Goal: Task Accomplishment & Management: Complete application form

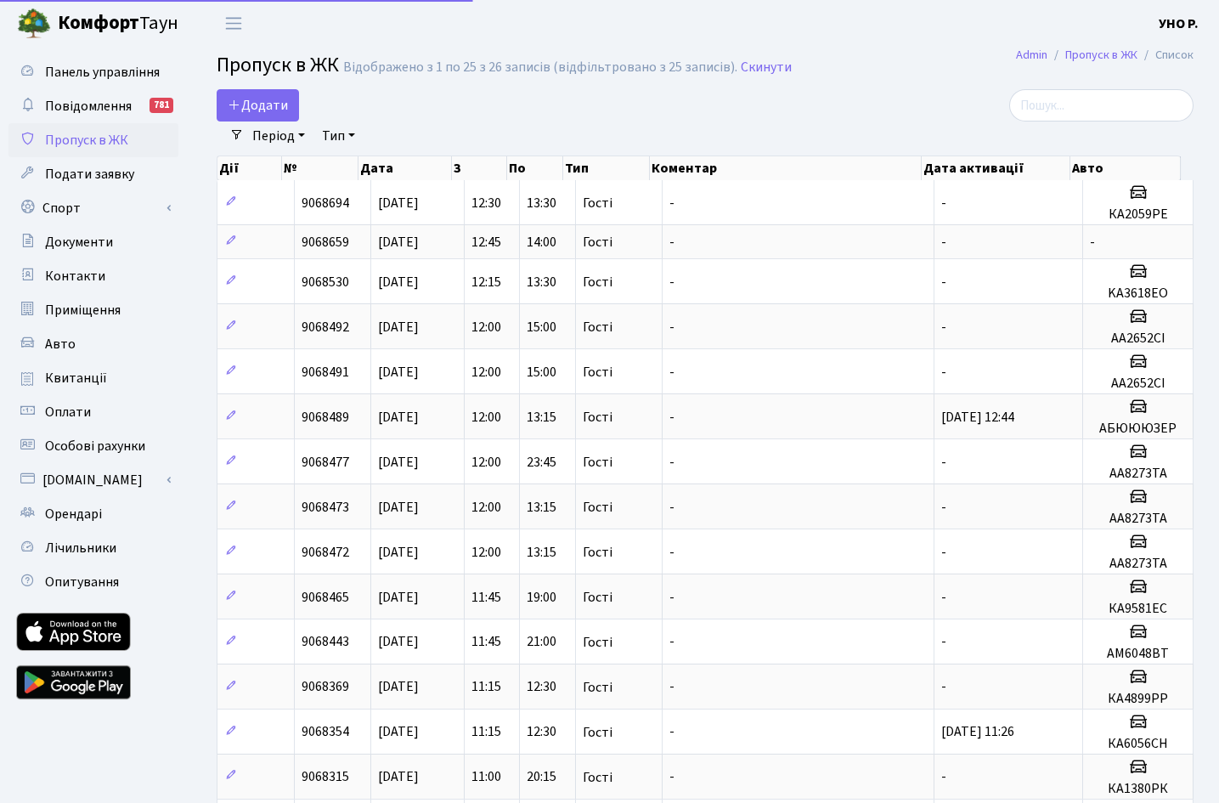
select select "25"
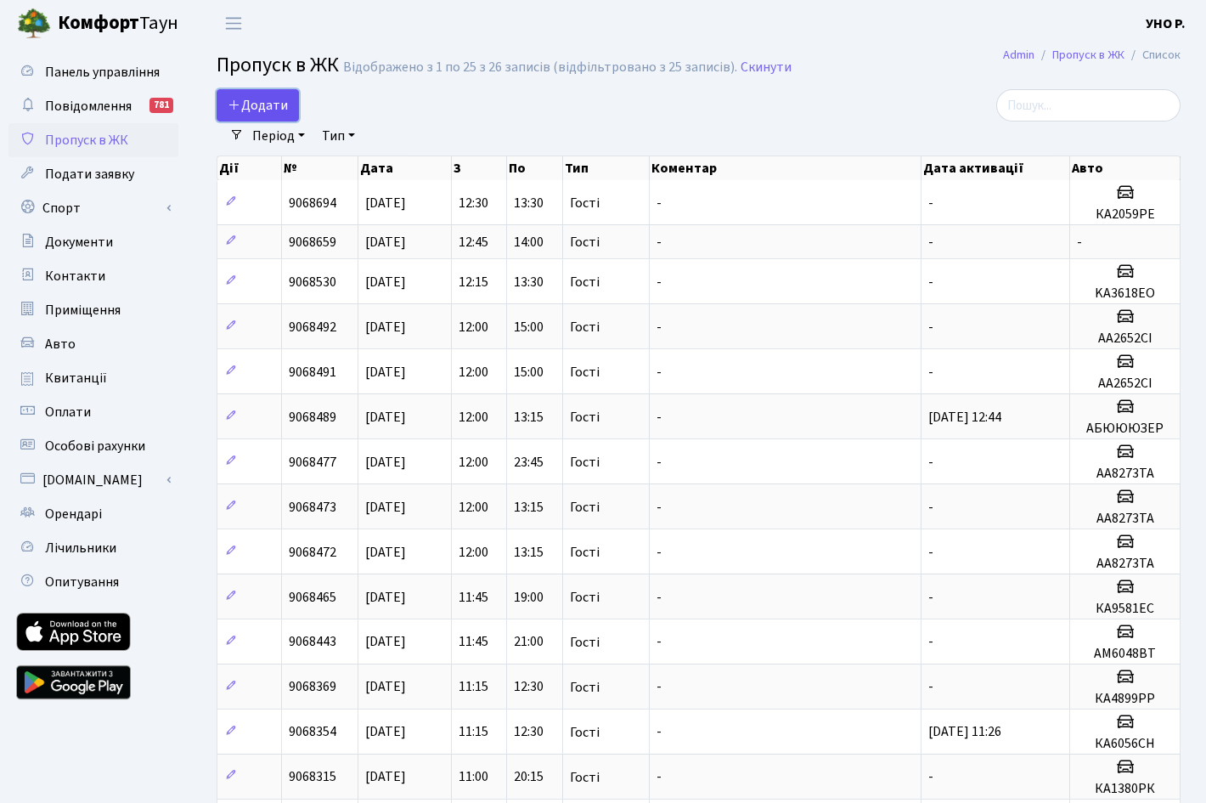
click at [259, 99] on span "Додати" at bounding box center [258, 105] width 60 height 19
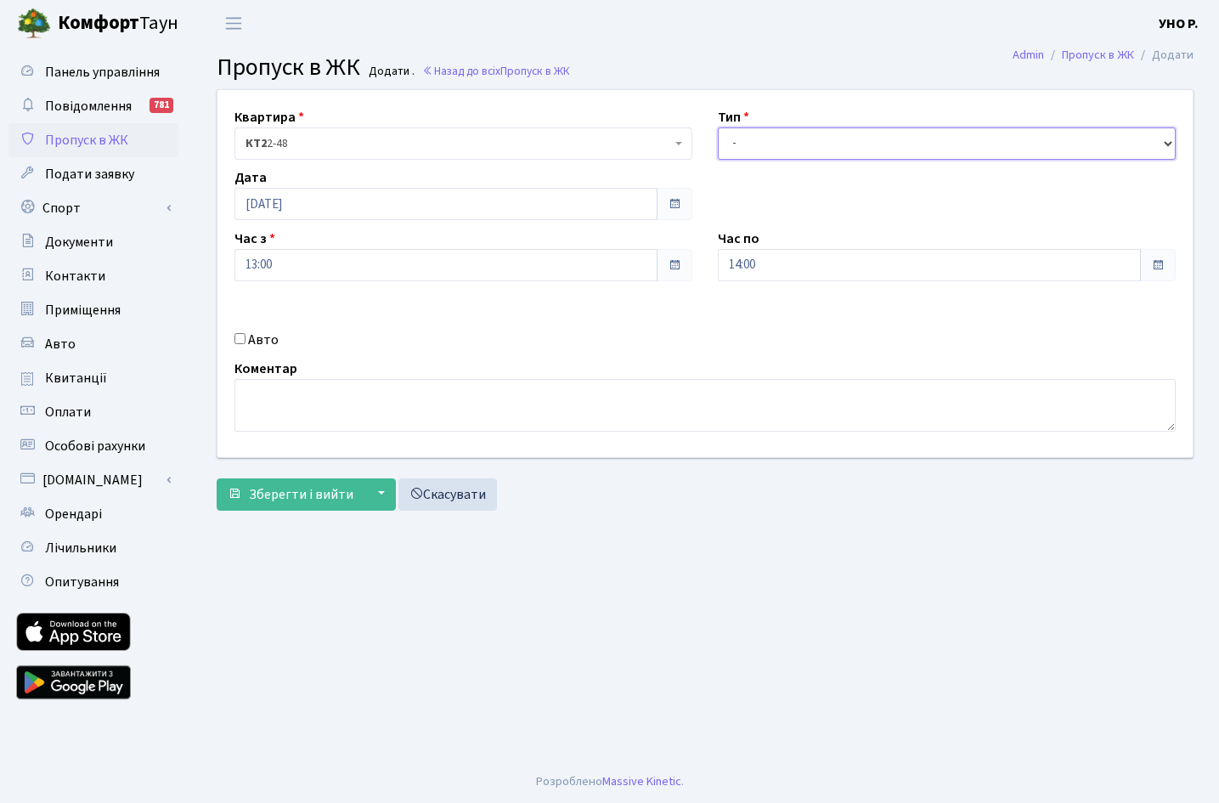
click at [1171, 143] on select "- Доставка Таксі Гості Сервіс" at bounding box center [947, 143] width 458 height 32
select select "3"
click at [718, 127] on select "- Доставка Таксі Гості Сервіс" at bounding box center [947, 143] width 458 height 32
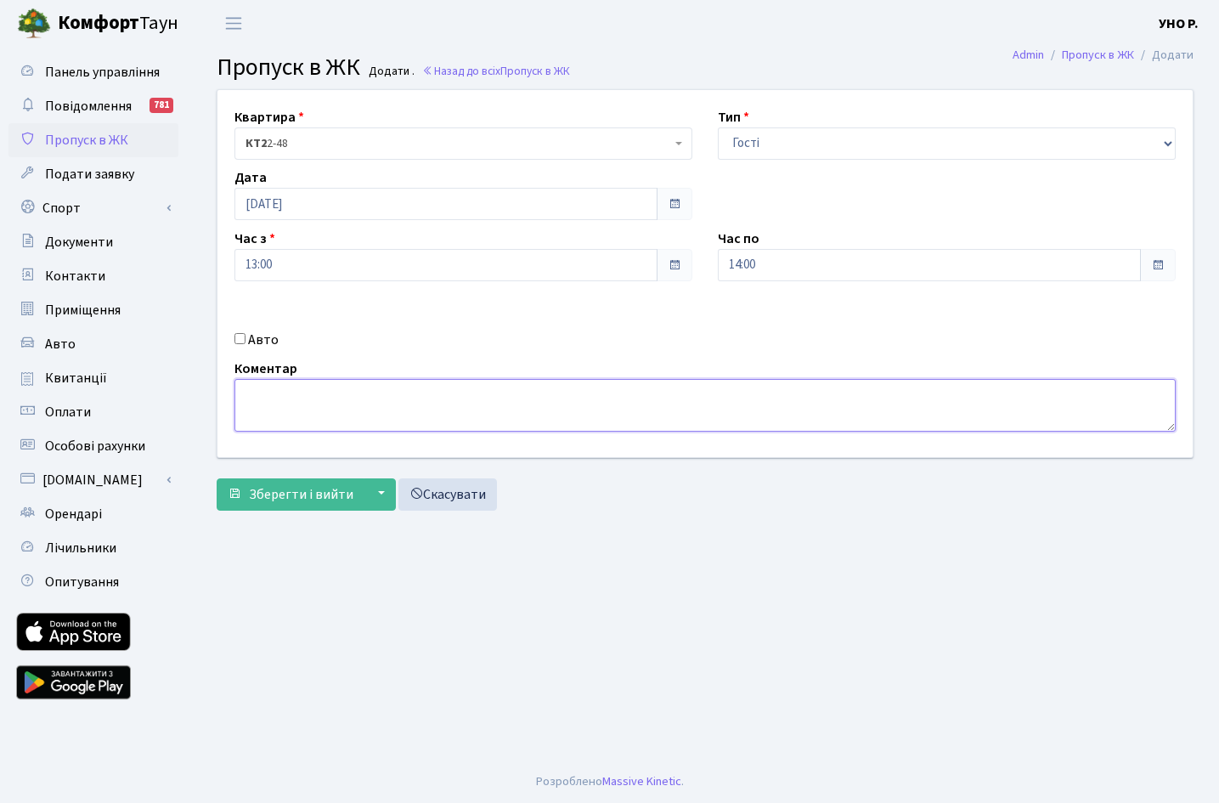
click at [258, 389] on textarea at bounding box center [704, 405] width 941 height 53
click at [414, 401] on textarea "[PERSON_NAME] оренди" at bounding box center [704, 405] width 941 height 53
type textarea "[PERSON_NAME] у відділ оренди"
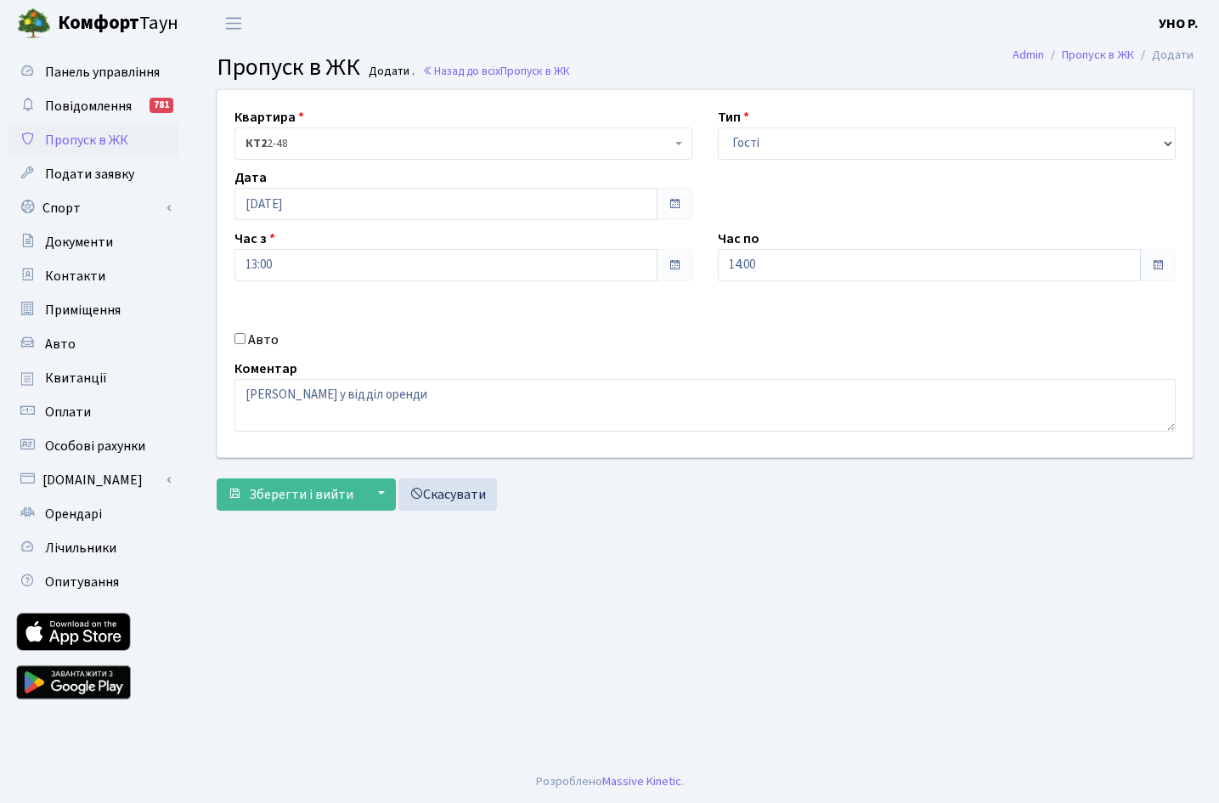
click at [1162, 256] on span at bounding box center [1158, 265] width 36 height 32
click at [1158, 259] on span at bounding box center [1158, 265] width 14 height 14
click at [751, 262] on input "14:00" at bounding box center [929, 265] width 423 height 32
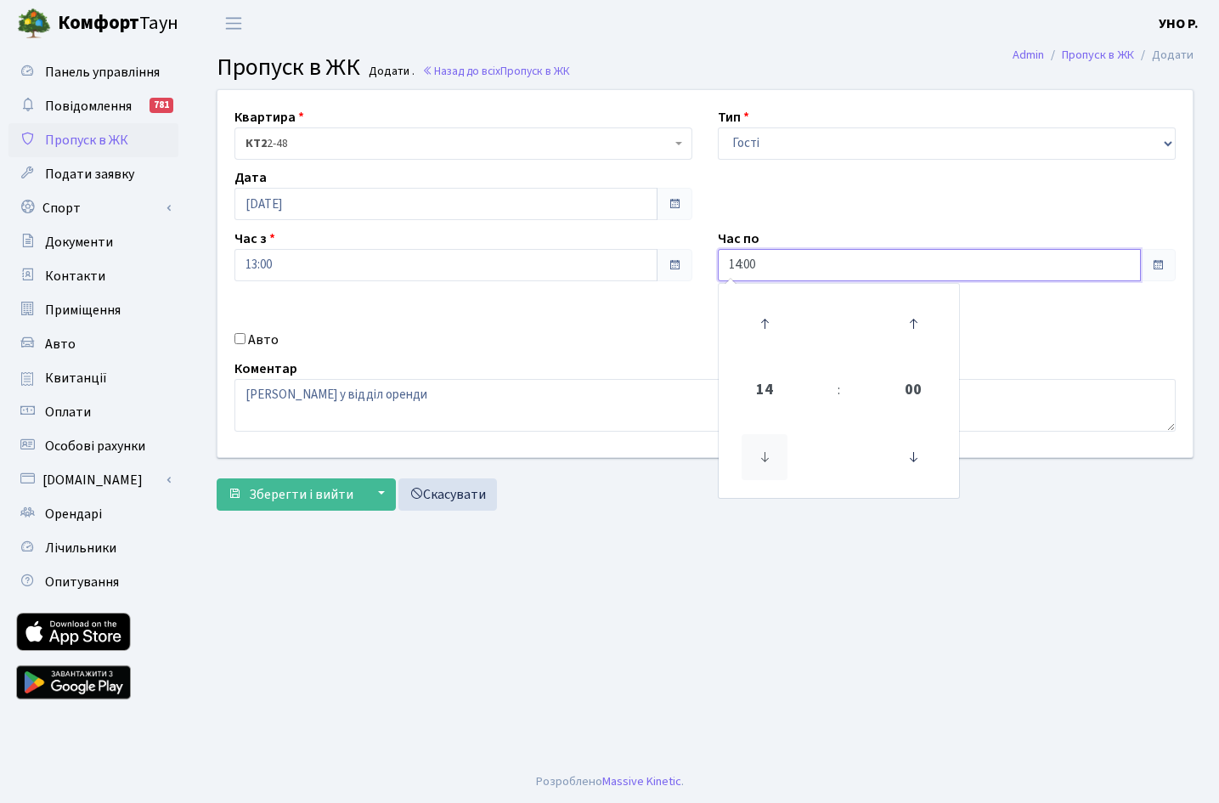
click at [766, 448] on icon at bounding box center [764, 457] width 46 height 46
click at [761, 316] on icon at bounding box center [764, 324] width 46 height 46
click at [761, 314] on icon at bounding box center [764, 324] width 46 height 46
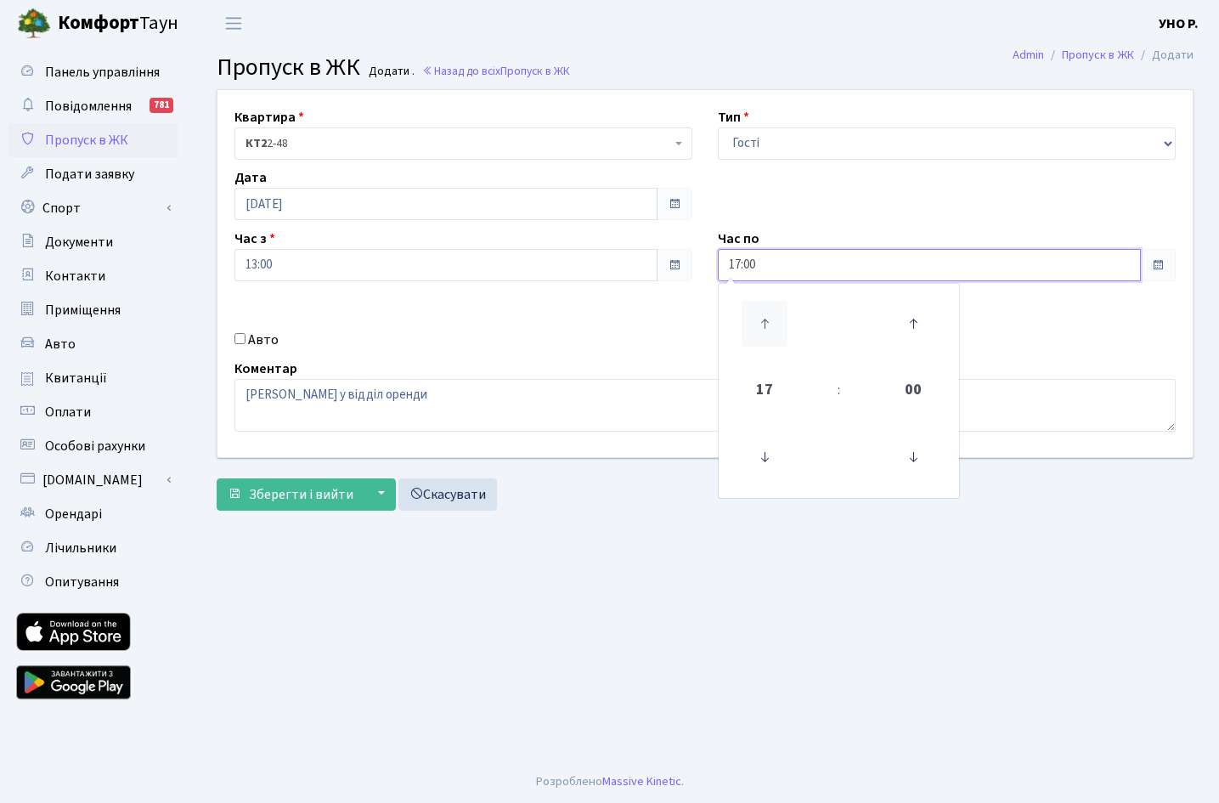
click at [761, 314] on icon at bounding box center [764, 324] width 46 height 46
type input "19:00"
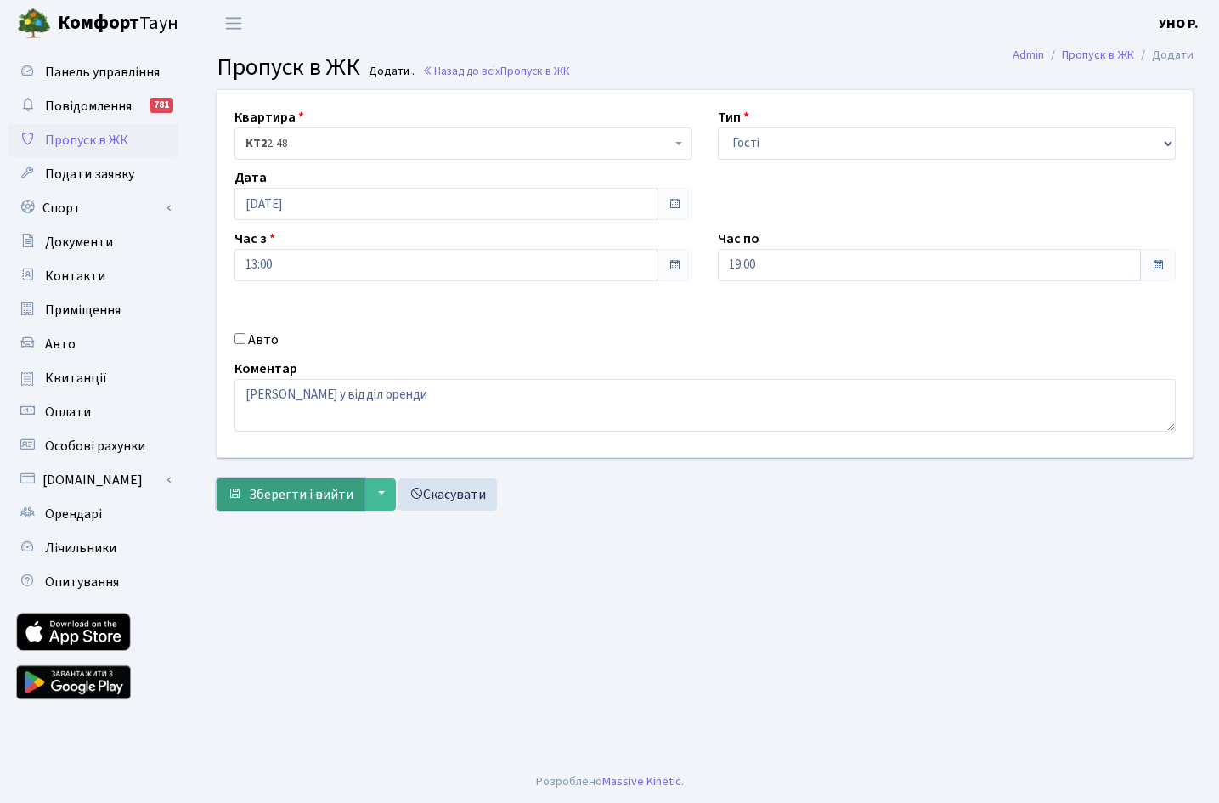
click at [285, 490] on span "Зберегти і вийти" at bounding box center [301, 494] width 104 height 19
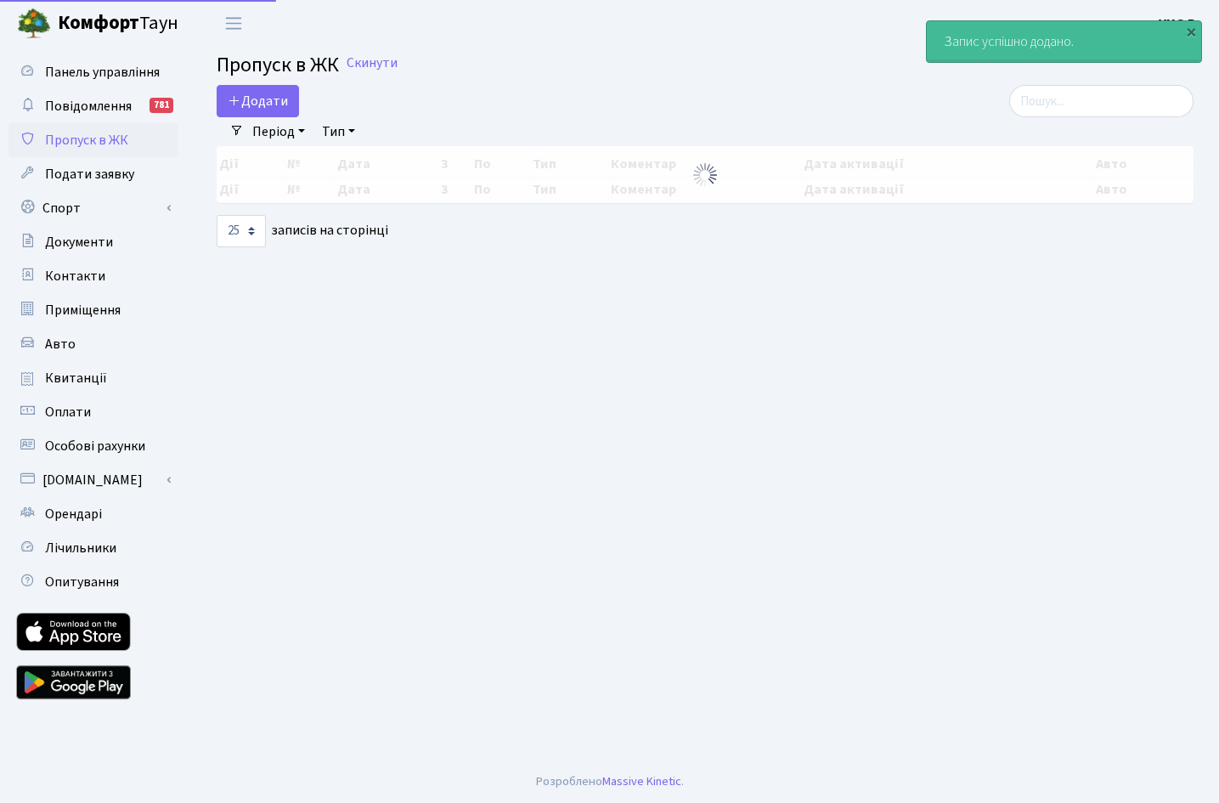
select select "25"
